Goal: Task Accomplishment & Management: Complete application form

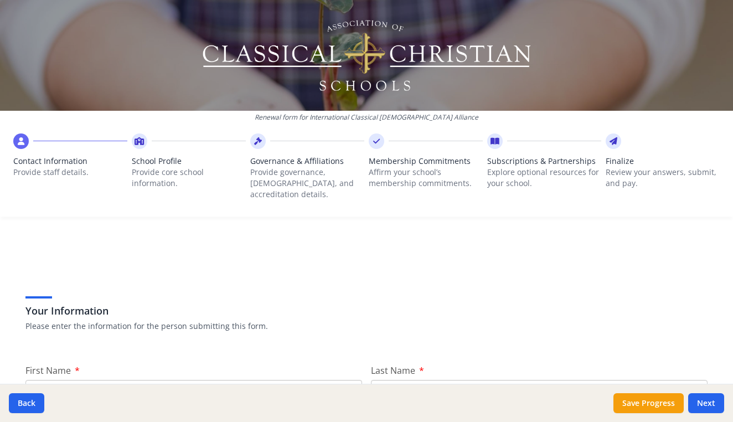
drag, startPoint x: 251, startPoint y: 286, endPoint x: 250, endPoint y: 234, distance: 51.5
click at [250, 234] on div "Renewal form for International Classical [DEMOGRAPHIC_DATA] Alliance Contact In…" at bounding box center [366, 211] width 733 height 422
click at [277, 380] on input "First Name" at bounding box center [193, 390] width 337 height 20
type input "Kahindo"
type input "Mbodwam"
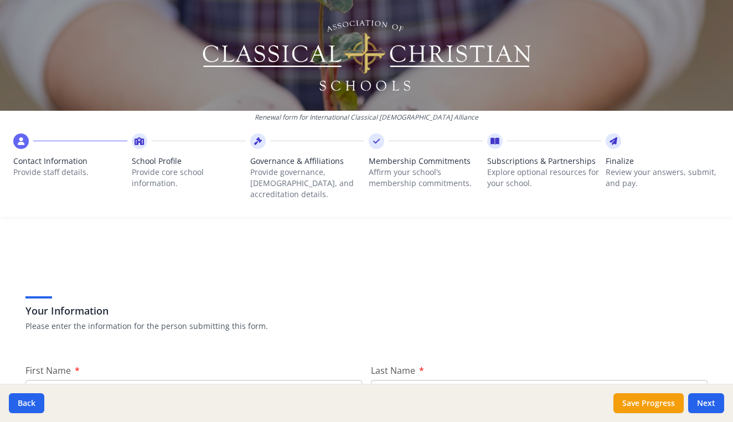
scroll to position [222, 0]
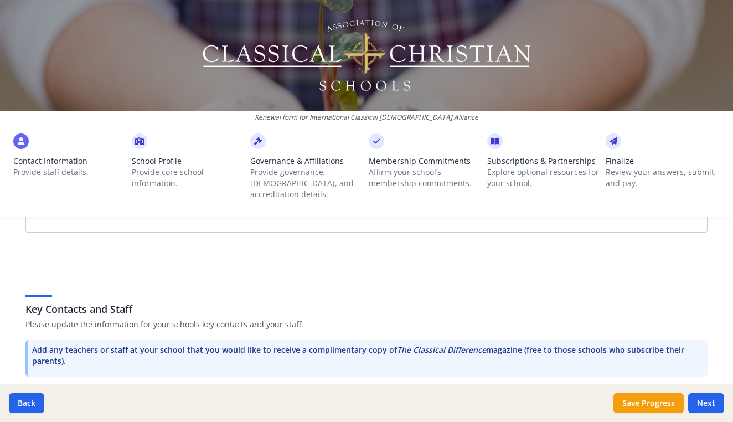
click at [675, 262] on div "Key Contacts and Staff Please update the information for your schools key conta…" at bounding box center [366, 317] width 682 height 135
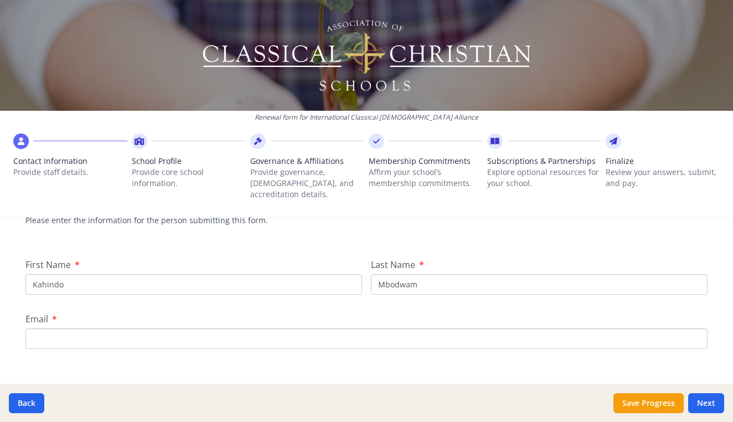
scroll to position [104, 0]
click at [305, 334] on input "Email" at bounding box center [366, 340] width 682 height 20
type input "[EMAIL_ADDRESS][DOMAIN_NAME]"
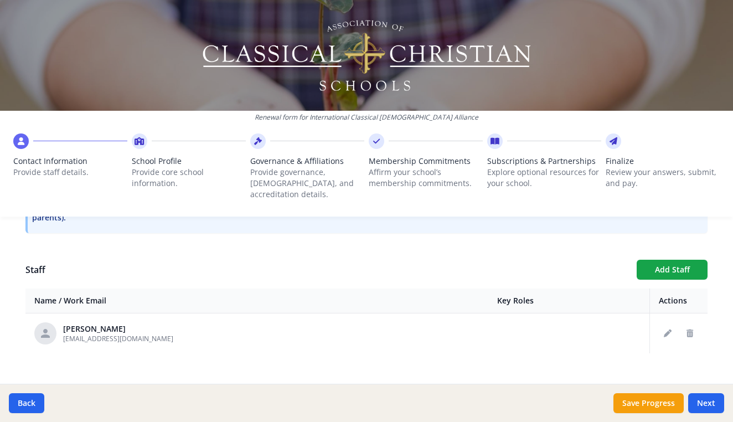
scroll to position [369, 0]
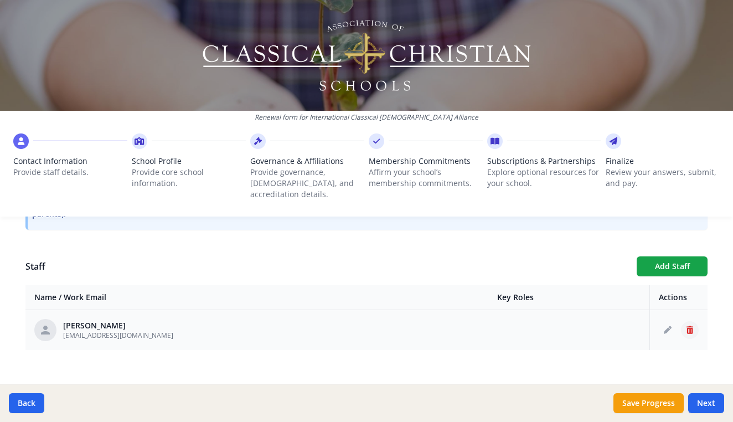
click at [690, 326] on icon "Delete staff" at bounding box center [690, 330] width 7 height 8
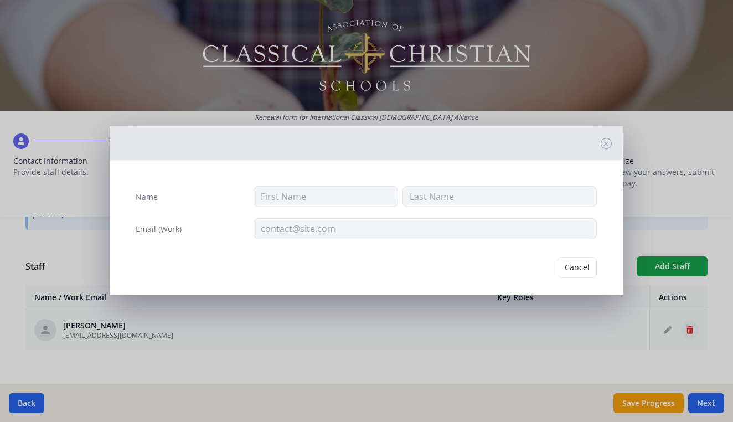
type input "[PERSON_NAME]"
type input "[EMAIL_ADDRESS][DOMAIN_NAME]"
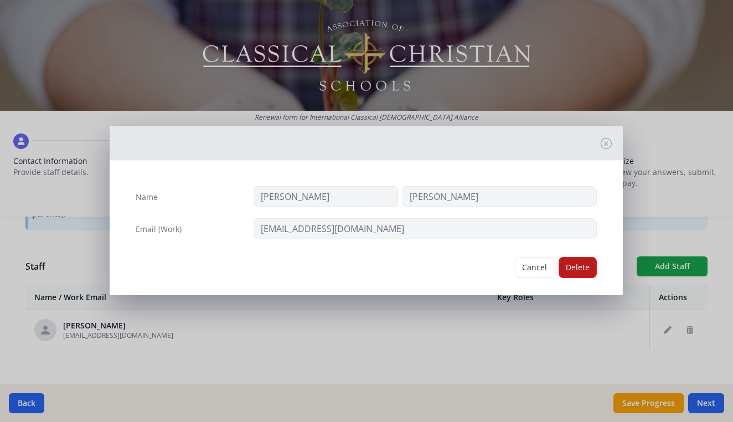
click at [585, 271] on button "Delete" at bounding box center [578, 267] width 38 height 21
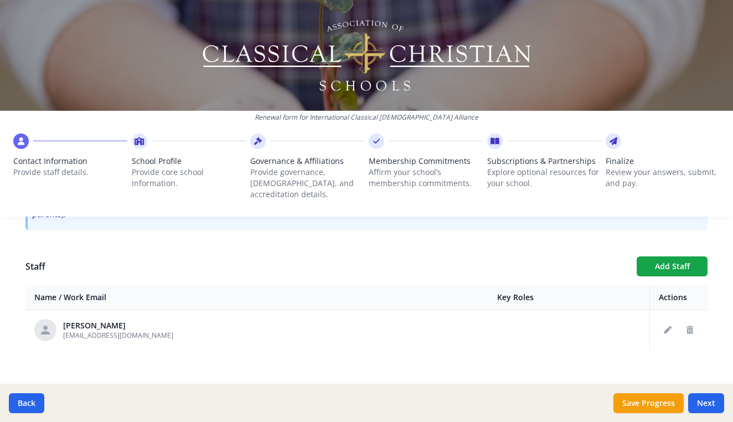
scroll to position [330, 0]
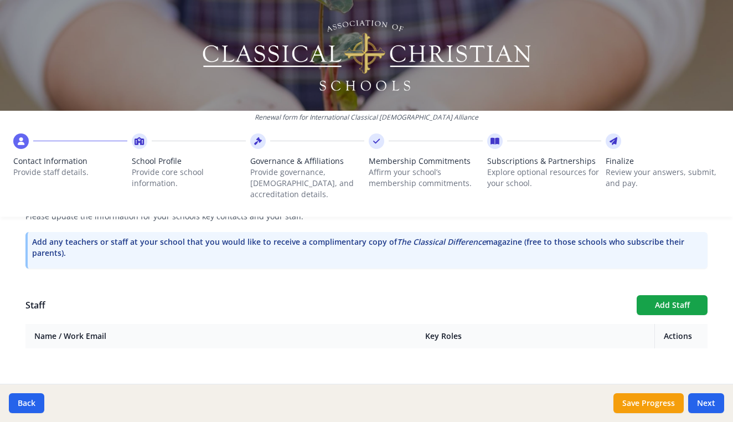
click at [553, 346] on div "Your Information Please enter the information for the person submitting this fo…" at bounding box center [366, 166] width 709 height 488
click at [709, 399] on button "Next" at bounding box center [706, 403] width 36 height 20
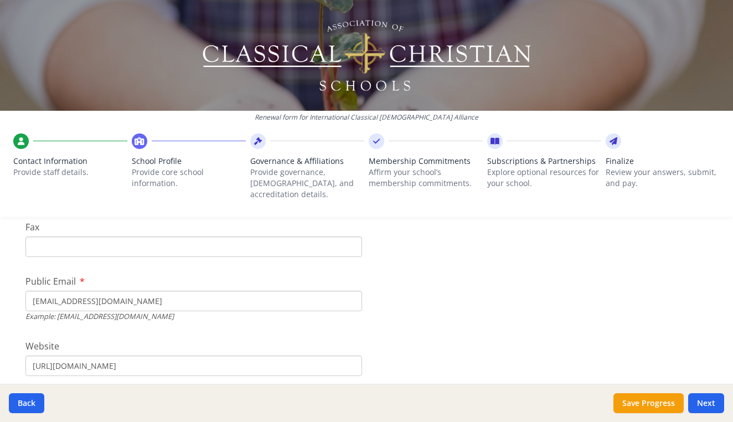
type input "[EMAIL_ADDRESS][DOMAIN_NAME]"
click at [220, 355] on input "[URL][DOMAIN_NAME]" at bounding box center [193, 365] width 337 height 20
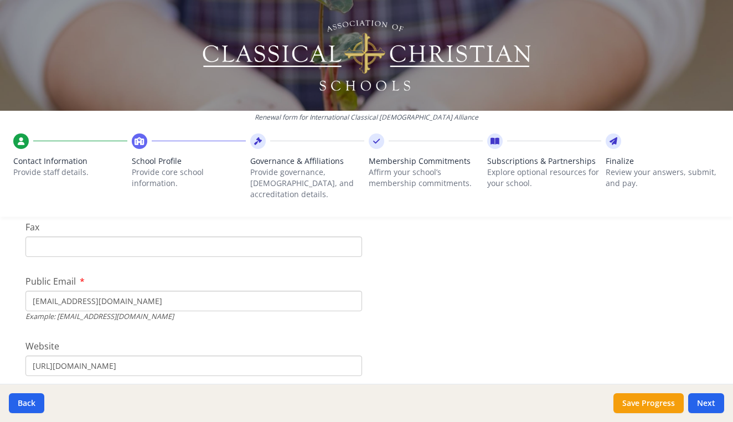
click at [220, 355] on input "[URL][DOMAIN_NAME]" at bounding box center [193, 365] width 337 height 20
click at [146, 355] on input "[URL][DOMAIN_NAME]" at bounding box center [193, 365] width 337 height 20
type input "[URL][DOMAIN_NAME]"
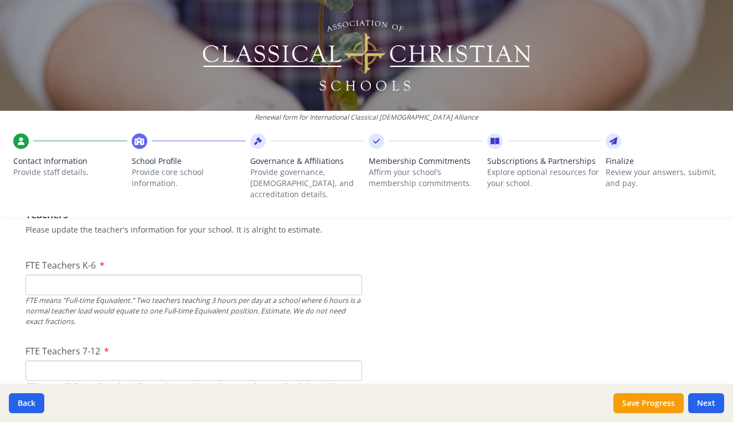
scroll to position [672, 0]
click at [99, 273] on input "FTE Teachers K-6" at bounding box center [193, 283] width 337 height 20
type input "5"
type input "3"
click at [69, 360] on input "FTE Teachers 7-12" at bounding box center [193, 369] width 337 height 20
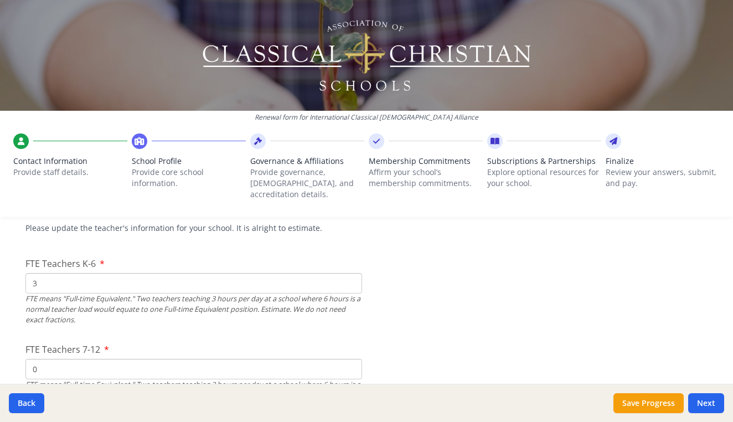
click at [46, 359] on input "0" at bounding box center [193, 369] width 337 height 20
type input "1"
type input "2"
click at [57, 379] on div "FTE means "Full-time Equivalent." Two teachers teaching 3 hours per day at a sc…" at bounding box center [193, 395] width 337 height 32
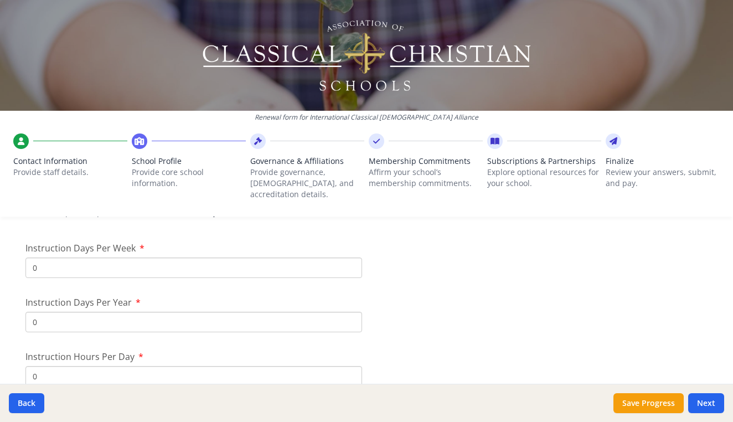
scroll to position [937, 0]
click at [351, 256] on input "1" at bounding box center [193, 266] width 337 height 20
click at [351, 256] on input "2" at bounding box center [193, 266] width 337 height 20
click at [351, 256] on input "3" at bounding box center [193, 266] width 337 height 20
click at [351, 256] on input "4" at bounding box center [193, 266] width 337 height 20
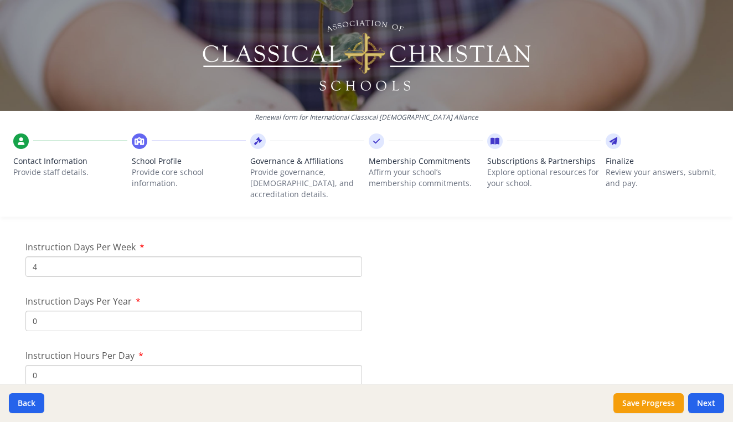
type input "5"
click at [351, 256] on input "5" at bounding box center [193, 266] width 337 height 20
click at [321, 311] on input "0" at bounding box center [193, 321] width 337 height 20
type input "170"
click at [87, 369] on input "0" at bounding box center [193, 375] width 337 height 20
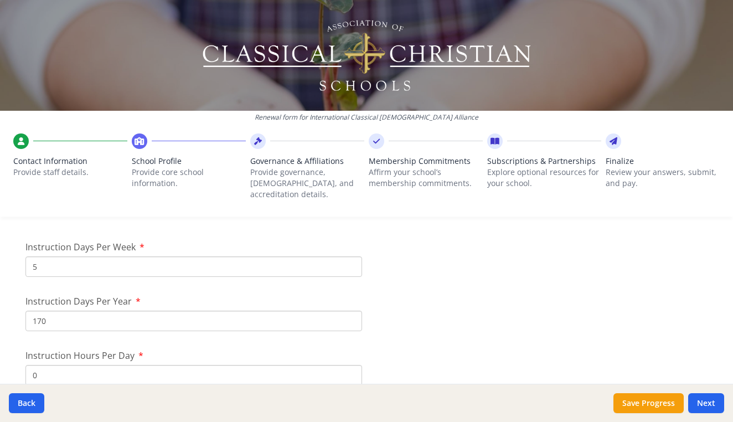
click at [351, 366] on input "0" at bounding box center [193, 375] width 337 height 20
click at [351, 365] on input "1" at bounding box center [193, 375] width 337 height 20
click at [351, 365] on input "2" at bounding box center [193, 375] width 337 height 20
click at [351, 365] on input "3" at bounding box center [193, 375] width 337 height 20
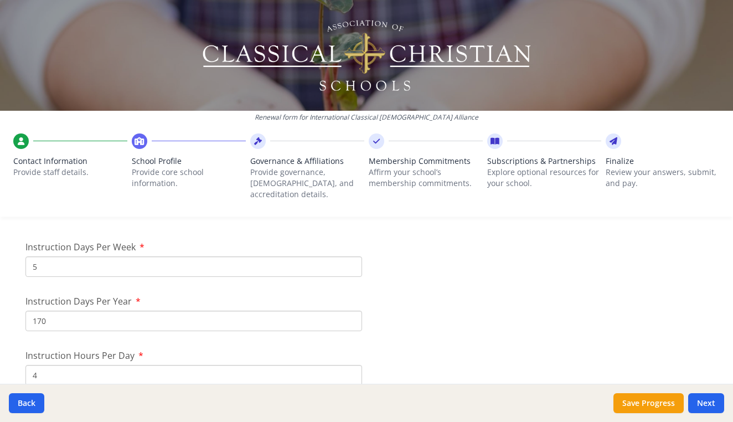
click at [351, 365] on input "4" at bounding box center [193, 375] width 337 height 20
click at [351, 365] on input "5" at bounding box center [193, 375] width 337 height 20
click at [351, 365] on input "6" at bounding box center [193, 375] width 337 height 20
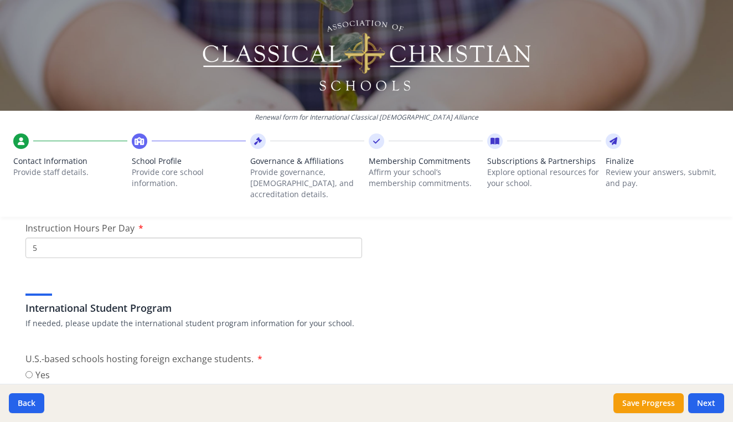
scroll to position [1066, 0]
click at [39, 236] on input "5" at bounding box center [193, 246] width 337 height 20
type input "6"
click at [351, 236] on input "6" at bounding box center [193, 246] width 337 height 20
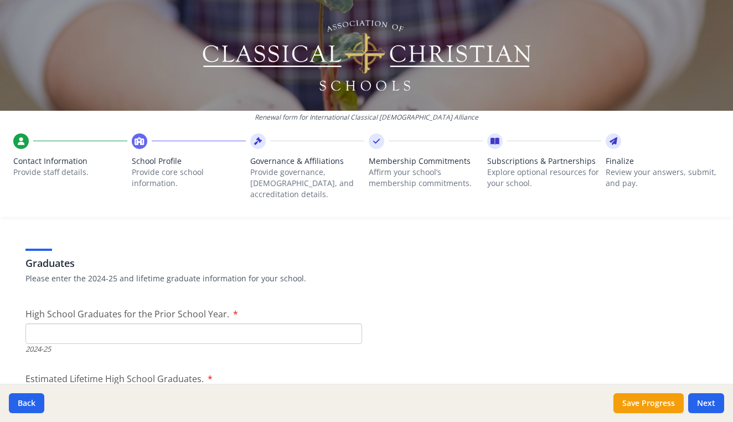
scroll to position [1538, 0]
click at [195, 322] on input "High School Graduates for the Prior School Year." at bounding box center [193, 332] width 337 height 20
type input "0"
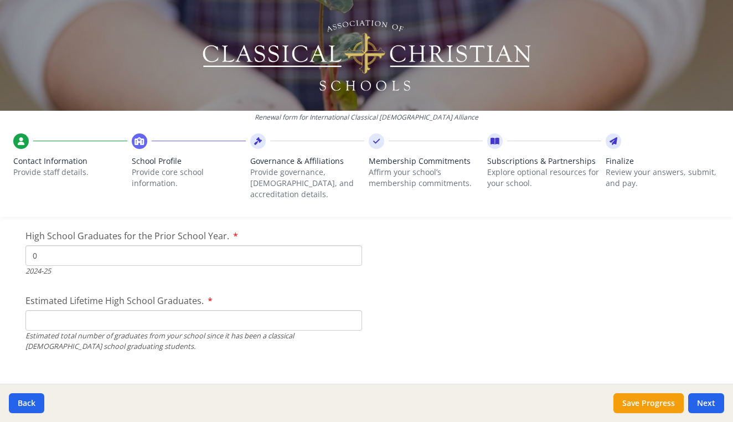
scroll to position [1623, 0]
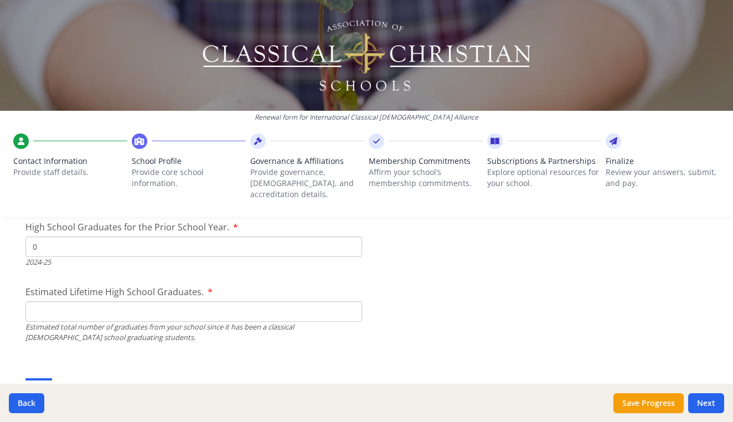
click at [117, 301] on input "Estimated Lifetime High School Graduates." at bounding box center [193, 311] width 337 height 20
type input "1"
click at [86, 360] on div "Grades Offered This Year - All Classroom Formats If needed, please update the g…" at bounding box center [366, 386] width 682 height 53
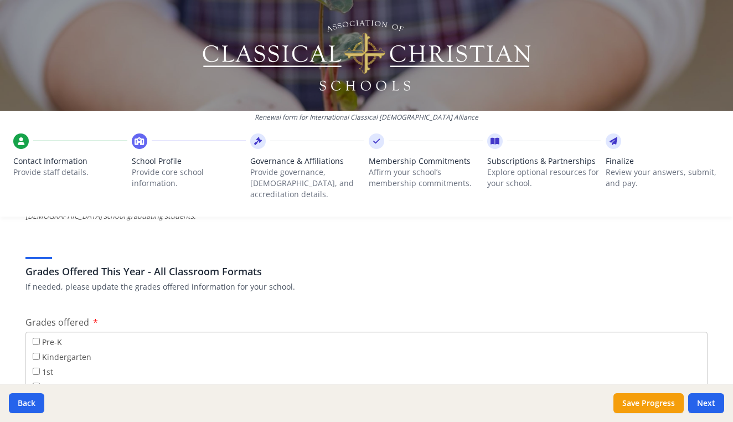
scroll to position [1771, 0]
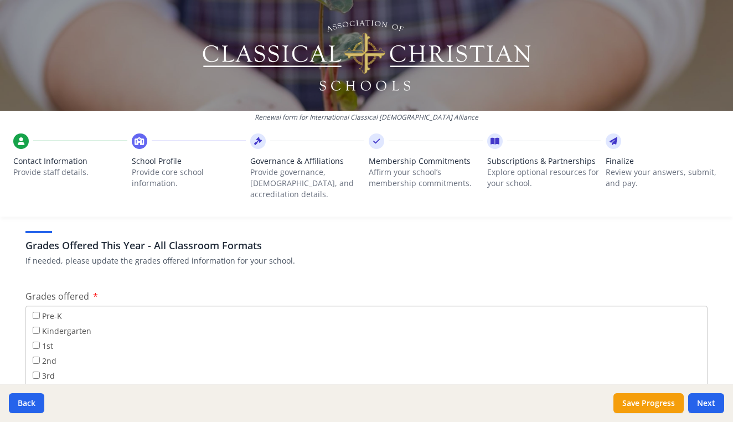
click at [39, 310] on label "Pre-K" at bounding box center [47, 316] width 29 height 12
click at [39, 312] on input "Pre-K" at bounding box center [36, 315] width 7 height 7
checkbox input "true"
click at [37, 327] on input "Kindergarten" at bounding box center [36, 330] width 7 height 7
checkbox input "true"
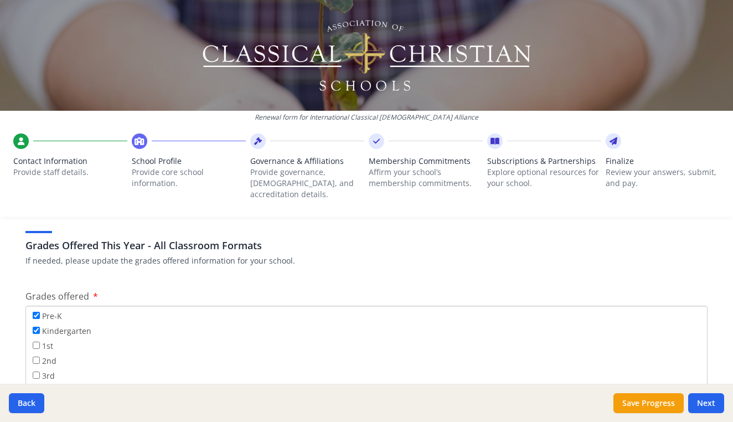
click at [37, 342] on input "1st" at bounding box center [36, 345] width 7 height 7
checkbox input "true"
click at [36, 357] on input "2nd" at bounding box center [36, 360] width 7 height 7
checkbox input "true"
click at [38, 372] on input "3rd" at bounding box center [36, 375] width 7 height 7
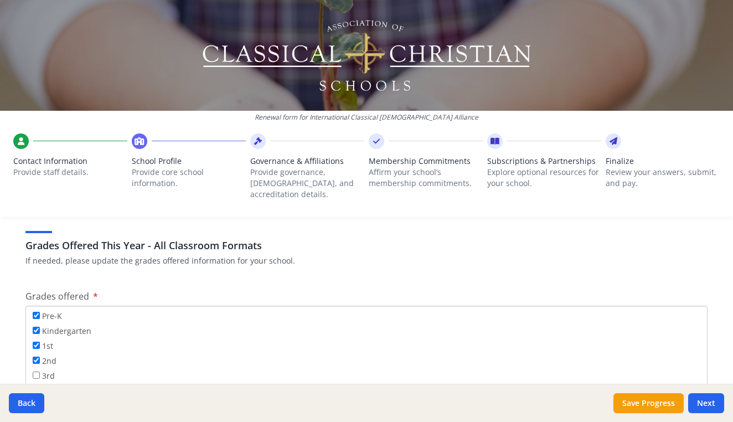
checkbox input "true"
click at [38, 386] on input "4th" at bounding box center [36, 389] width 7 height 7
checkbox input "true"
click at [38, 346] on input "6th" at bounding box center [36, 349] width 7 height 7
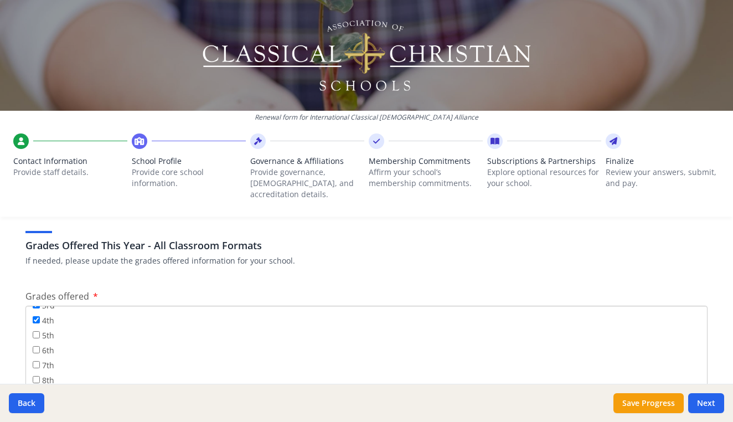
checkbox input "true"
click at [35, 361] on input "7th" at bounding box center [36, 364] width 7 height 7
checkbox input "true"
click at [37, 376] on input "8th" at bounding box center [36, 379] width 7 height 7
checkbox input "true"
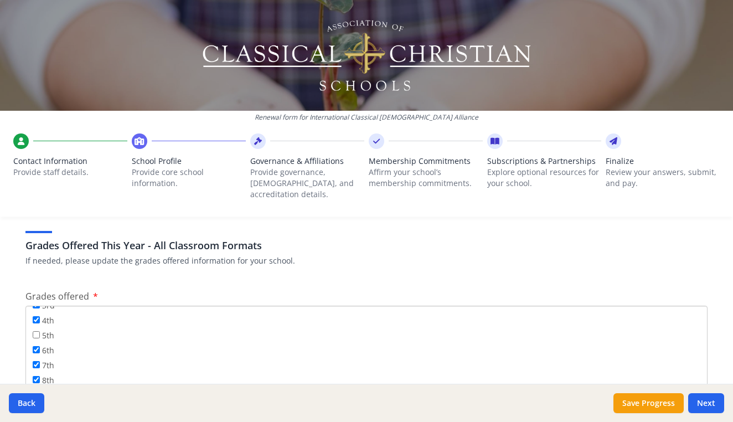
click at [37, 391] on input "9th" at bounding box center [36, 394] width 7 height 7
checkbox input "true"
click at [35, 357] on input "10th" at bounding box center [36, 360] width 7 height 7
checkbox input "true"
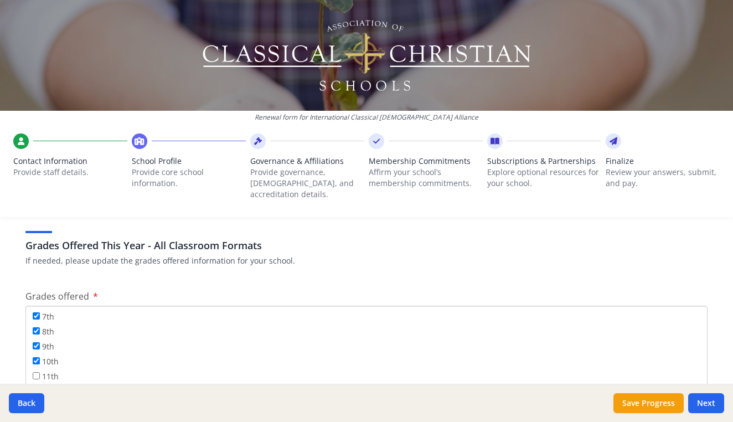
click at [36, 372] on input "11th" at bounding box center [36, 375] width 7 height 7
checkbox input "true"
click at [38, 387] on input "12th" at bounding box center [36, 390] width 7 height 7
checkbox input "true"
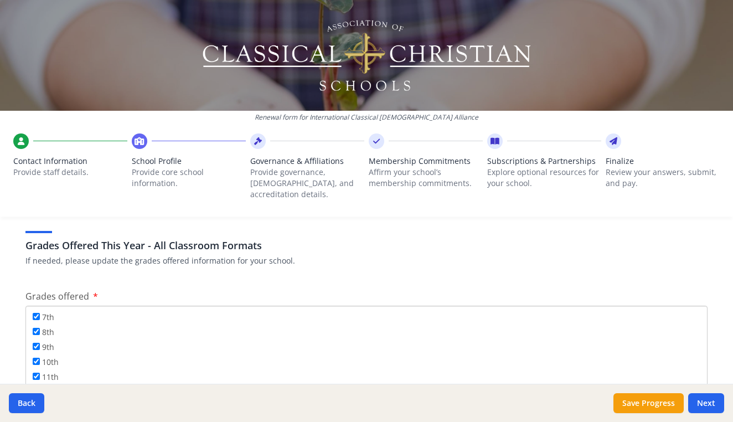
click at [71, 380] on div "Federal Employer Identification Number If needed, please update Federal Employe…" at bounding box center [366, 417] width 709 height 3872
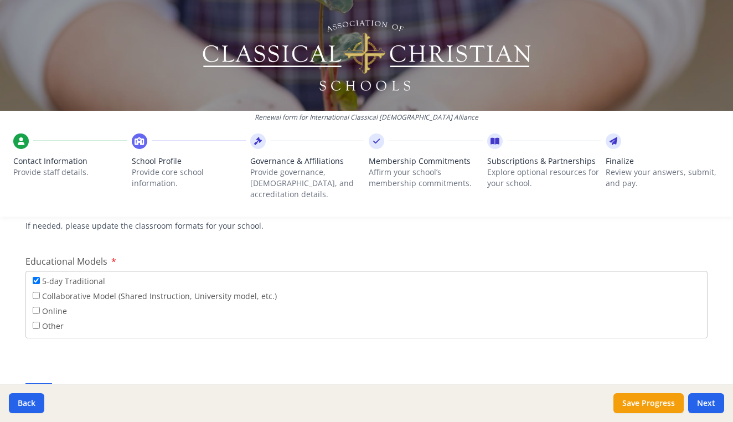
scroll to position [2002, 0]
click at [35, 303] on input "Online" at bounding box center [36, 306] width 7 height 7
checkbox input "true"
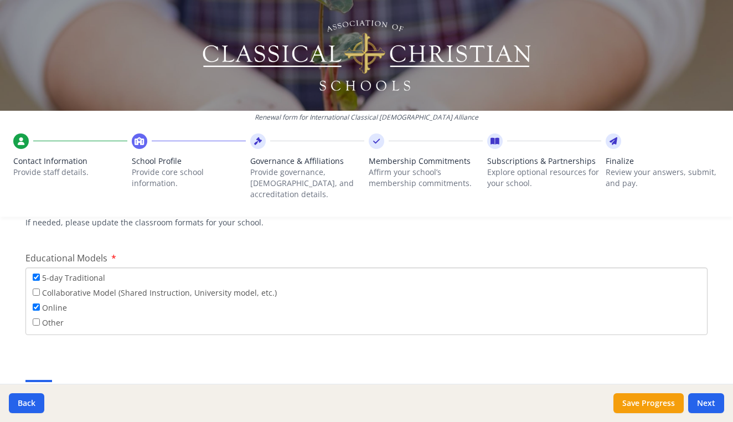
click at [37, 318] on input "Other" at bounding box center [36, 321] width 7 height 7
click at [65, 378] on input "If Other please explain" at bounding box center [366, 388] width 682 height 20
click at [35, 318] on input "Other" at bounding box center [36, 321] width 7 height 7
click at [38, 318] on input "Other" at bounding box center [36, 321] width 7 height 7
checkbox input "true"
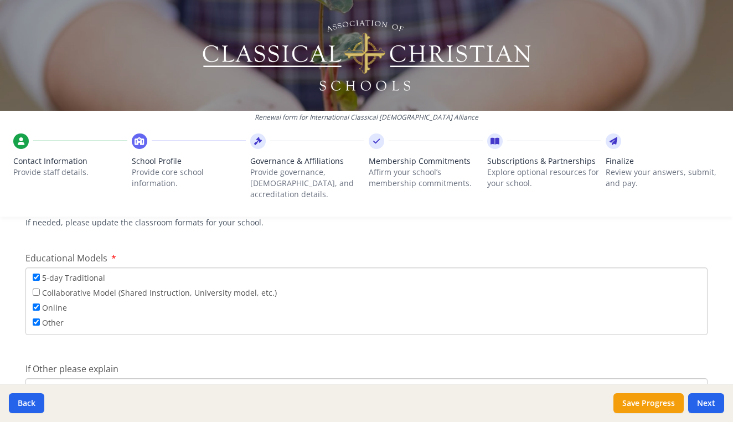
click at [63, 378] on input "If Other please explain" at bounding box center [366, 388] width 682 height 20
type input "o"
click at [80, 378] on input "Some classes are combined grades" at bounding box center [366, 388] width 682 height 20
type input "Some classrooms have combined grades"
click at [429, 362] on div "If Other please explain Some classrooms have combined grades" at bounding box center [366, 380] width 682 height 37
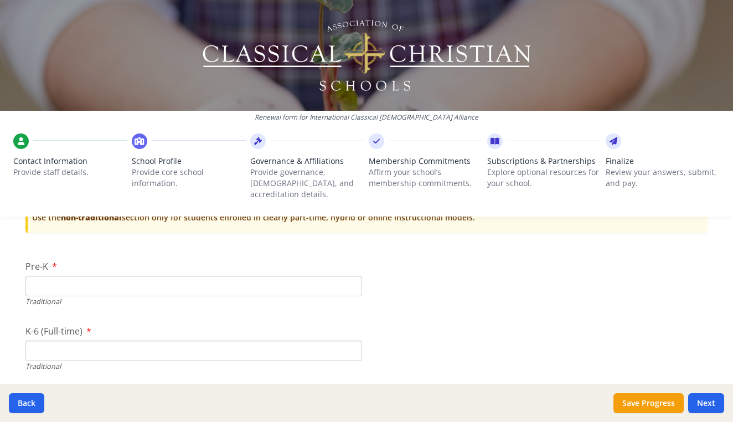
scroll to position [2353, 0]
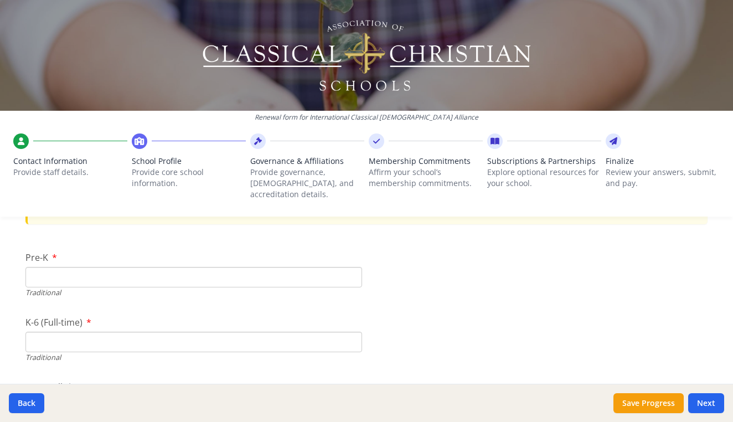
click at [266, 267] on input "Pre-K" at bounding box center [193, 277] width 337 height 20
type input "9"
click at [168, 332] on input "K-6 (Full-time)" at bounding box center [193, 342] width 337 height 20
click at [47, 267] on input "9" at bounding box center [193, 277] width 337 height 20
type input "8"
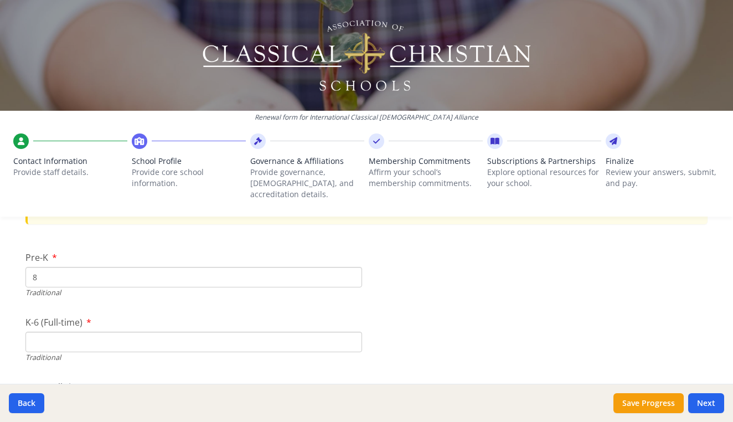
click at [44, 332] on input "K-6 (Full-time)" at bounding box center [193, 342] width 337 height 20
click at [58, 267] on input "8" at bounding box center [193, 277] width 337 height 20
type input "9"
click at [65, 332] on input "K-6 (Full-time)" at bounding box center [193, 342] width 337 height 20
click at [45, 332] on input "K-6 (Full-time)" at bounding box center [193, 342] width 337 height 20
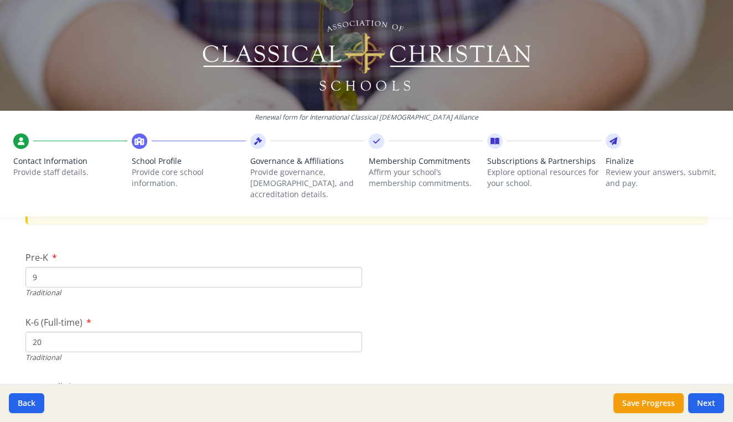
type input "2"
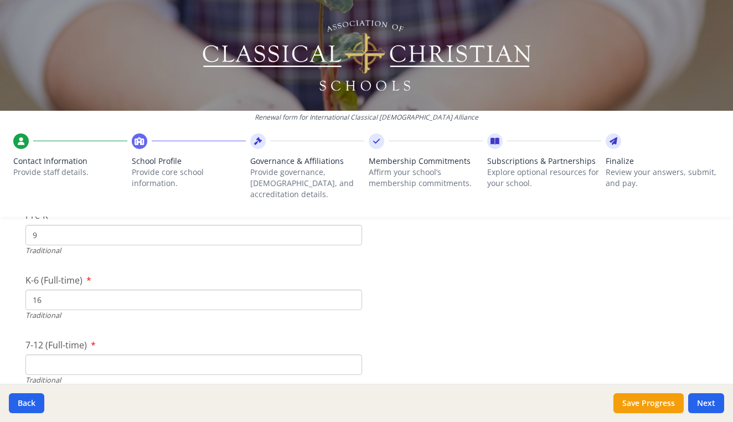
scroll to position [2398, 0]
click at [163, 352] on input "7-12 (Full-time)" at bounding box center [193, 361] width 337 height 20
click at [48, 286] on input "16" at bounding box center [193, 296] width 337 height 20
type input "1"
type input "9"
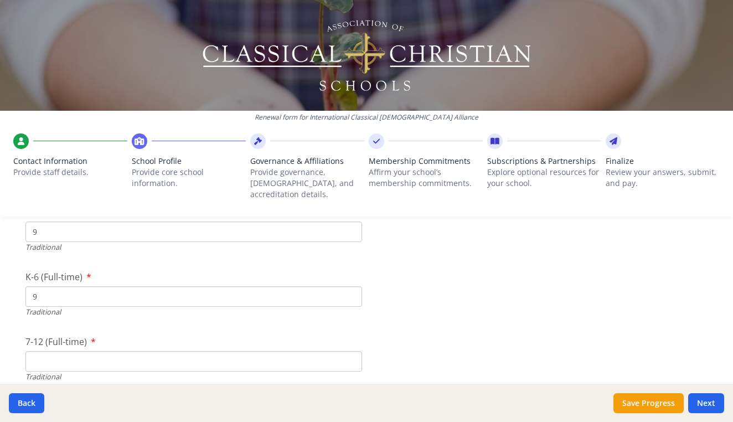
click at [49, 351] on input "7-12 (Full-time)" at bounding box center [193, 361] width 337 height 20
type input "4"
type input "9"
type input "11"
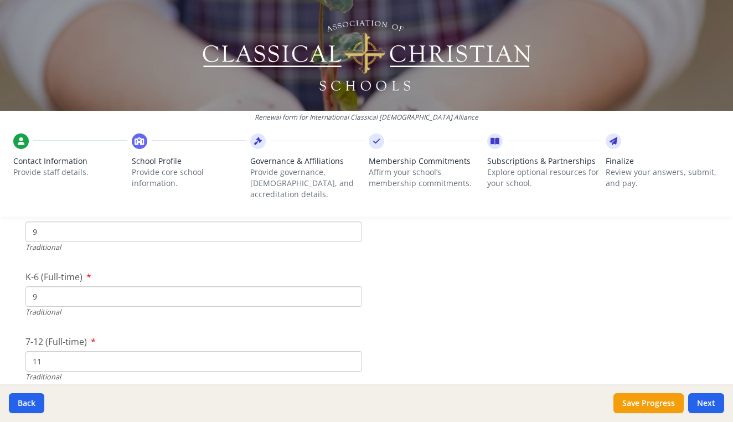
click at [60, 372] on div "Traditional" at bounding box center [193, 377] width 337 height 11
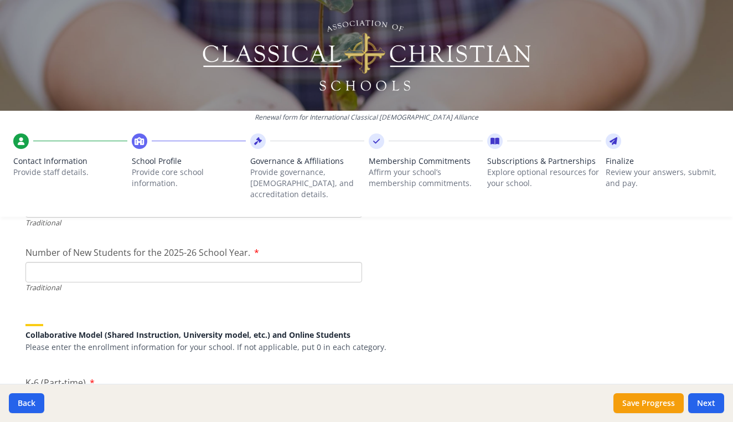
scroll to position [2554, 0]
click at [81, 260] on input "Number of New Students for the 2025-26 School Year." at bounding box center [193, 270] width 337 height 20
type input "7"
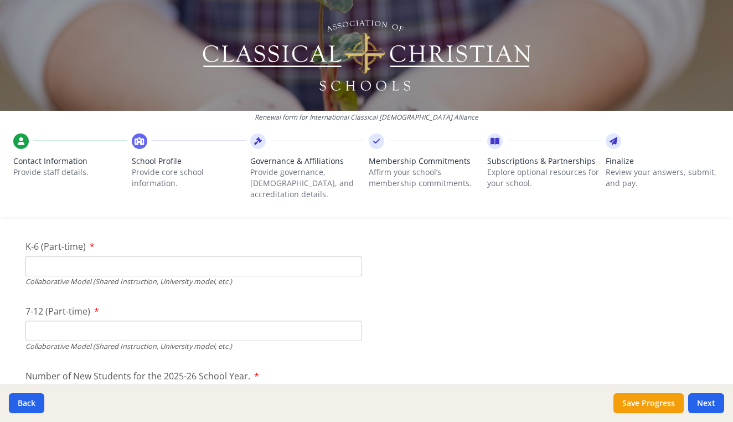
scroll to position [2694, 0]
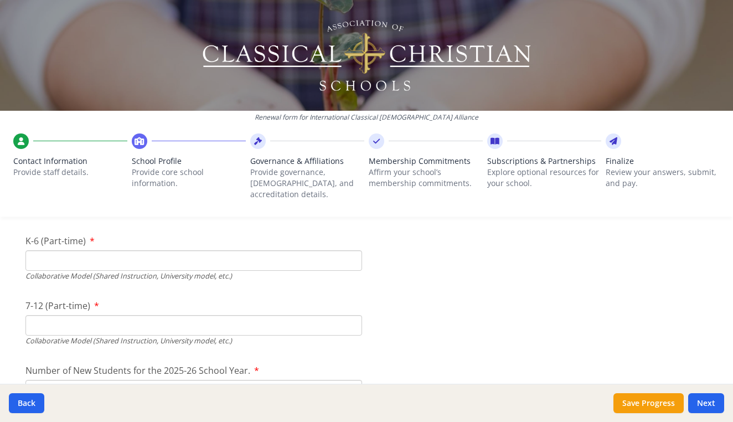
click at [265, 315] on input "7-12 (Part-time)" at bounding box center [193, 325] width 337 height 20
type input "4"
click at [293, 380] on input "Number of New Students for the 2025-26 School Year." at bounding box center [193, 390] width 337 height 20
type input "1"
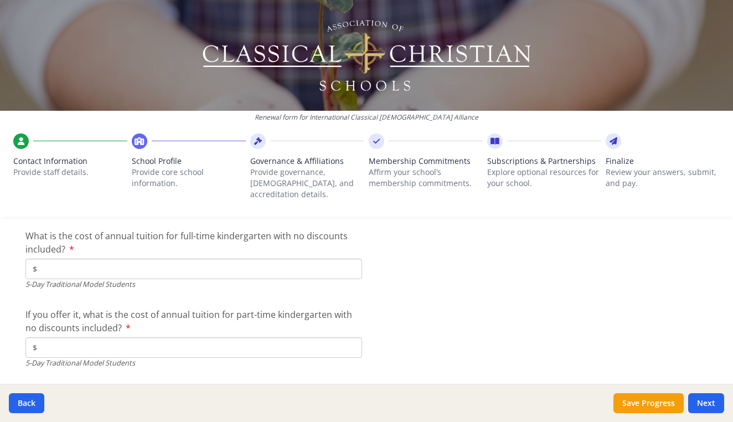
scroll to position [2973, 0]
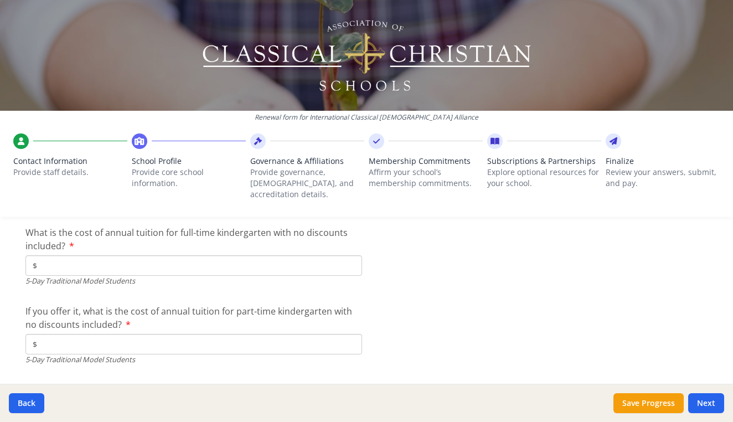
click at [51, 255] on input "$" at bounding box center [193, 265] width 337 height 20
type input "$4 111"
click at [50, 334] on input "$" at bounding box center [193, 344] width 337 height 20
type input "$4 111"
click at [70, 255] on input "$4 111" at bounding box center [193, 265] width 337 height 20
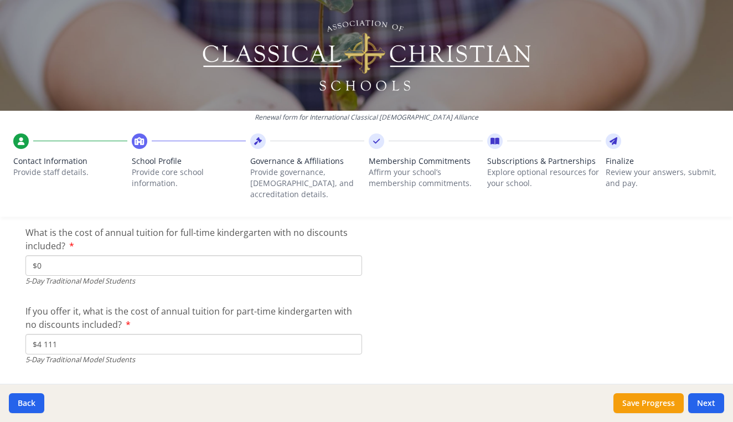
type input "$0"
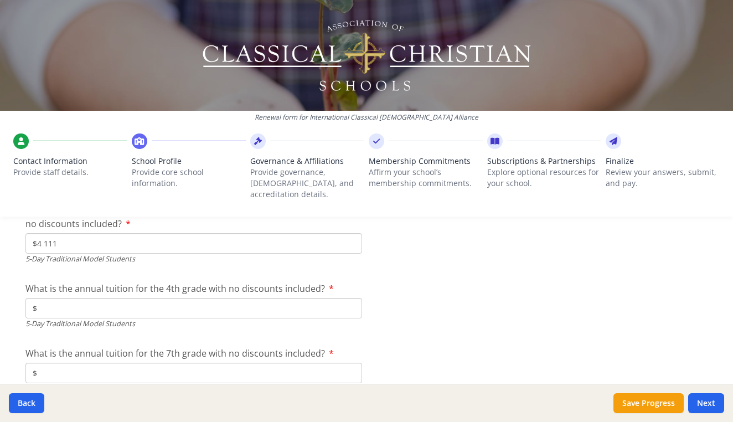
scroll to position [3076, 0]
click at [97, 296] on input "$" at bounding box center [193, 306] width 337 height 20
type input "$5 560"
click at [78, 360] on input "$" at bounding box center [193, 370] width 337 height 20
type input "$5 890"
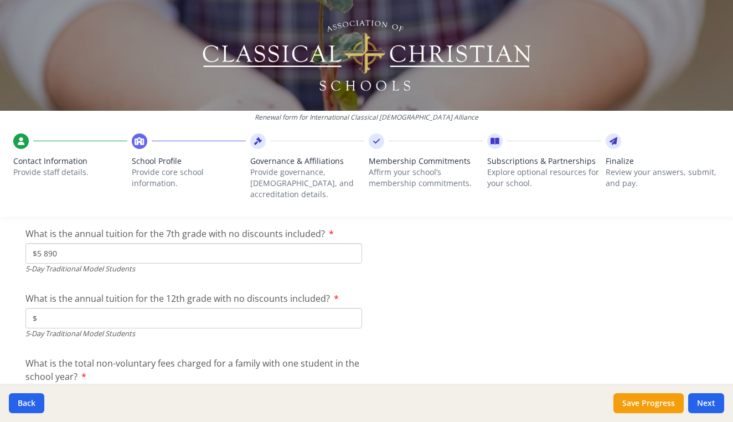
scroll to position [3197, 0]
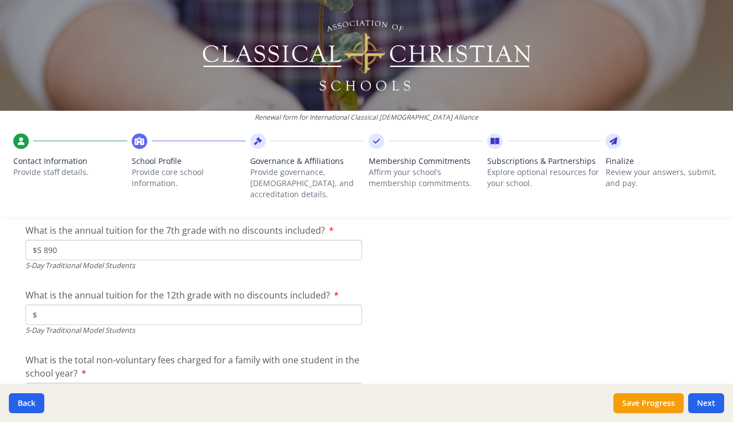
click at [194, 305] on input "$" at bounding box center [193, 315] width 337 height 20
type input "$7 890"
click at [138, 383] on input "$" at bounding box center [193, 393] width 337 height 20
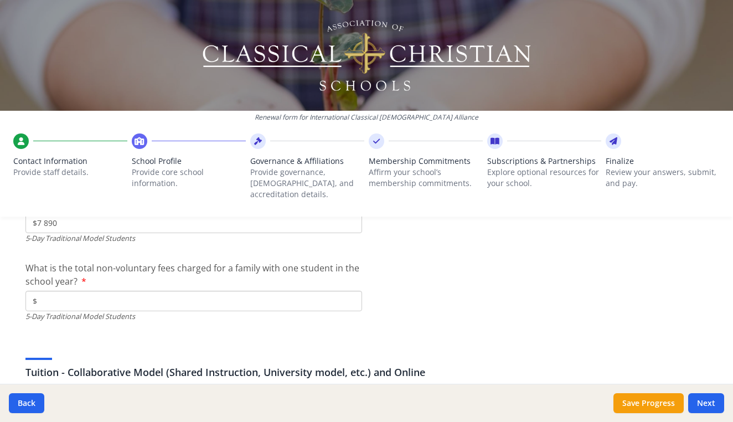
scroll to position [3291, 0]
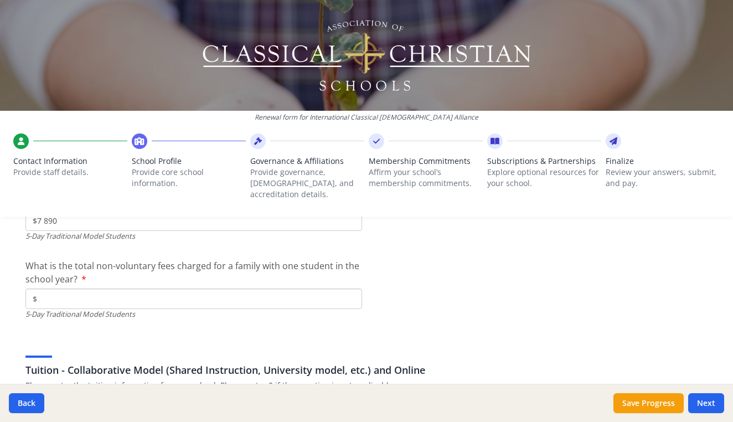
click at [86, 288] on input "$" at bounding box center [193, 298] width 337 height 20
click at [105, 288] on input "$" at bounding box center [193, 298] width 337 height 20
click at [177, 288] on input "$" at bounding box center [193, 298] width 337 height 20
click at [81, 338] on div "Tuition - Collaborative Model (Shared Instruction, University model, etc.) and …" at bounding box center [366, 364] width 682 height 53
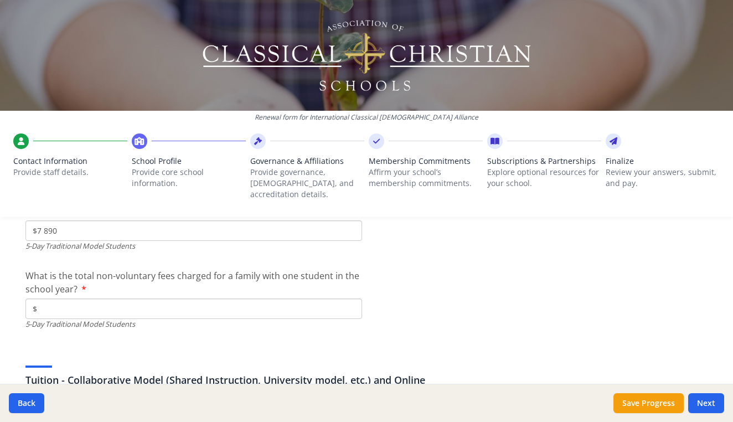
scroll to position [3275, 0]
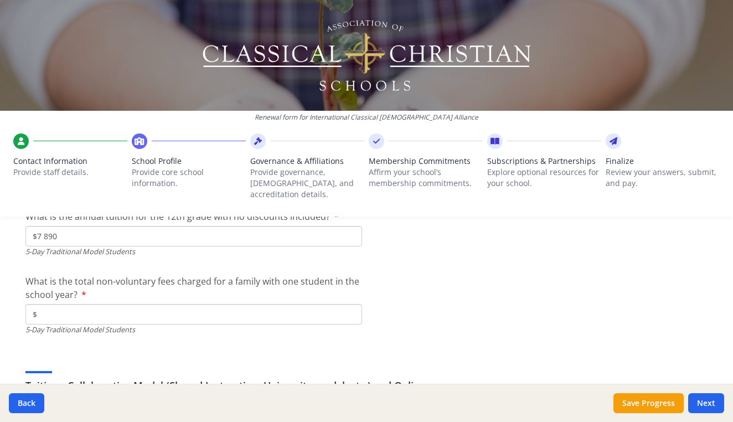
click at [73, 304] on input "$" at bounding box center [193, 314] width 337 height 20
type input "$235"
click at [55, 353] on div "Tuition - Collaborative Model (Shared Instruction, University model, etc.) and …" at bounding box center [366, 379] width 682 height 53
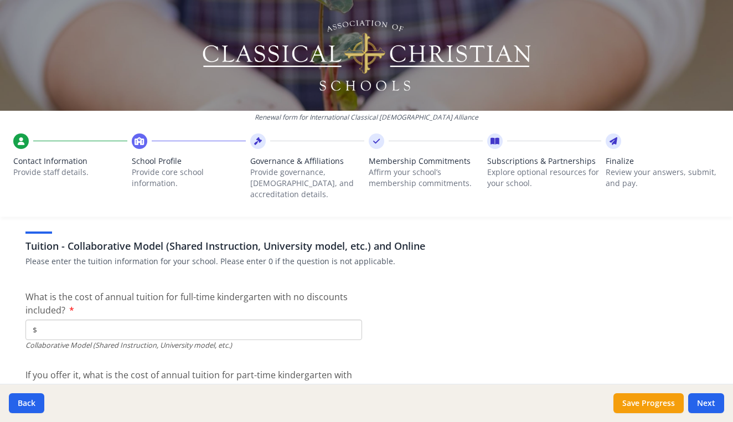
scroll to position [3423, 0]
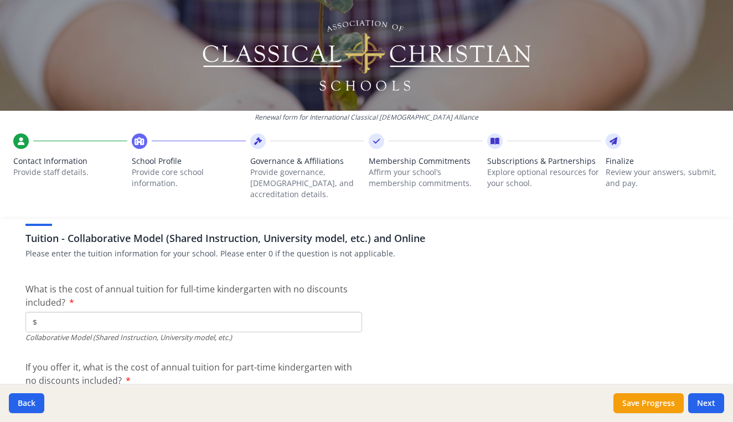
click at [79, 312] on input "$" at bounding box center [193, 322] width 337 height 20
type input "$0"
click at [54, 390] on input "$" at bounding box center [193, 400] width 337 height 20
type input "$0"
click at [183, 361] on span "If you offer it, what is the cost of annual tuition for part-time kindergarten …" at bounding box center [188, 373] width 327 height 25
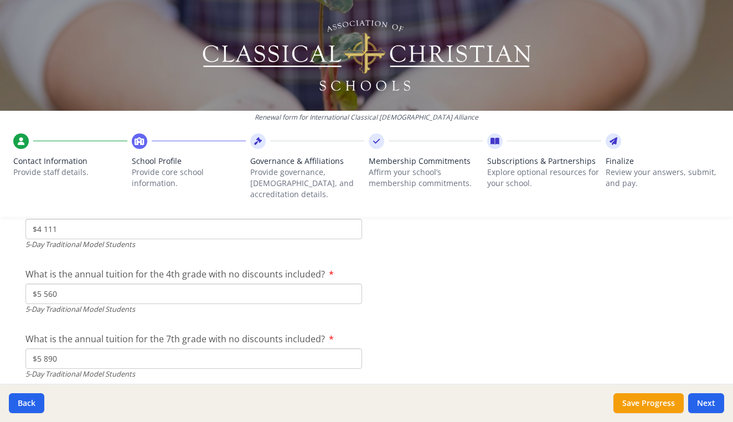
click at [180, 369] on div "5-Day Traditional Model Students" at bounding box center [193, 374] width 337 height 11
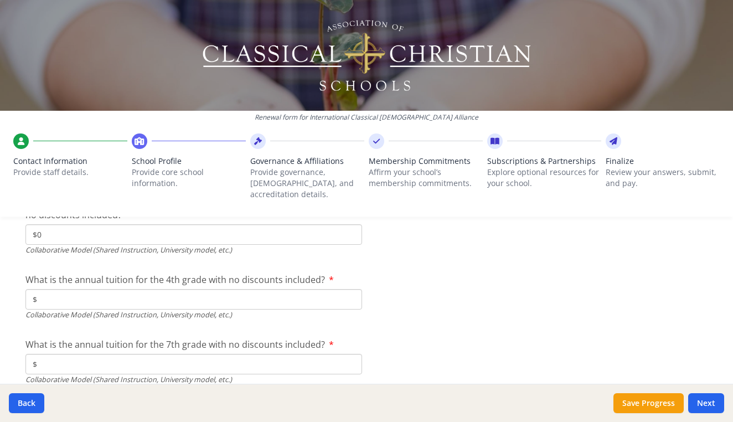
scroll to position [3600, 0]
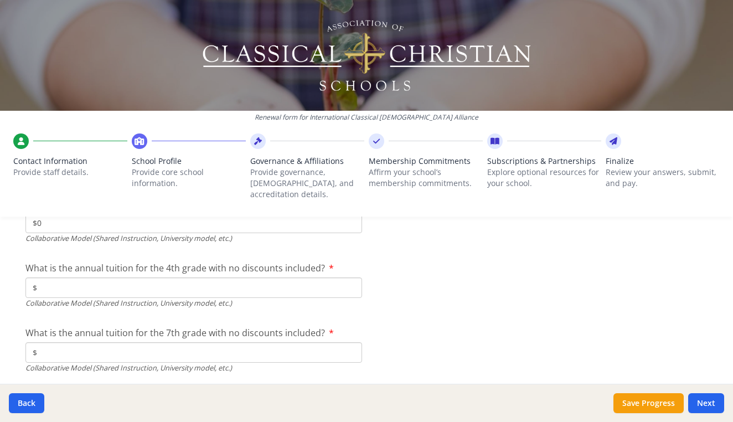
click at [47, 277] on input "$" at bounding box center [193, 287] width 337 height 20
type input "$0"
click at [51, 342] on input "$" at bounding box center [193, 352] width 337 height 20
type input "$"
click at [48, 342] on input "$" at bounding box center [193, 352] width 337 height 20
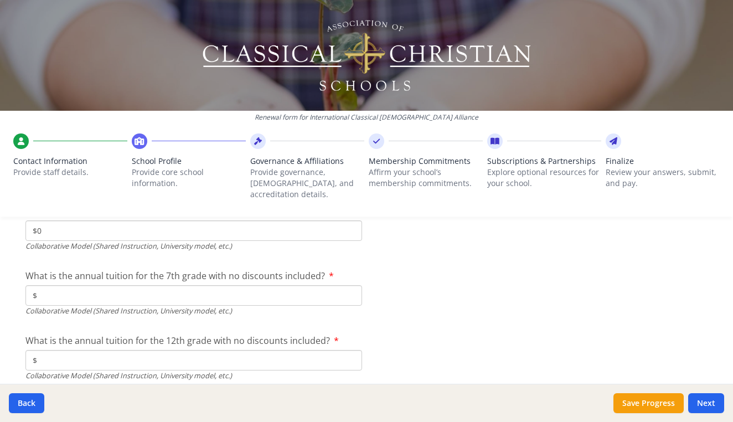
scroll to position [3658, 0]
click at [49, 284] on input "$" at bounding box center [193, 294] width 337 height 20
click at [99, 348] on input "$" at bounding box center [193, 358] width 337 height 20
click at [64, 348] on input "$" at bounding box center [193, 358] width 337 height 20
